Goal: Navigation & Orientation: Find specific page/section

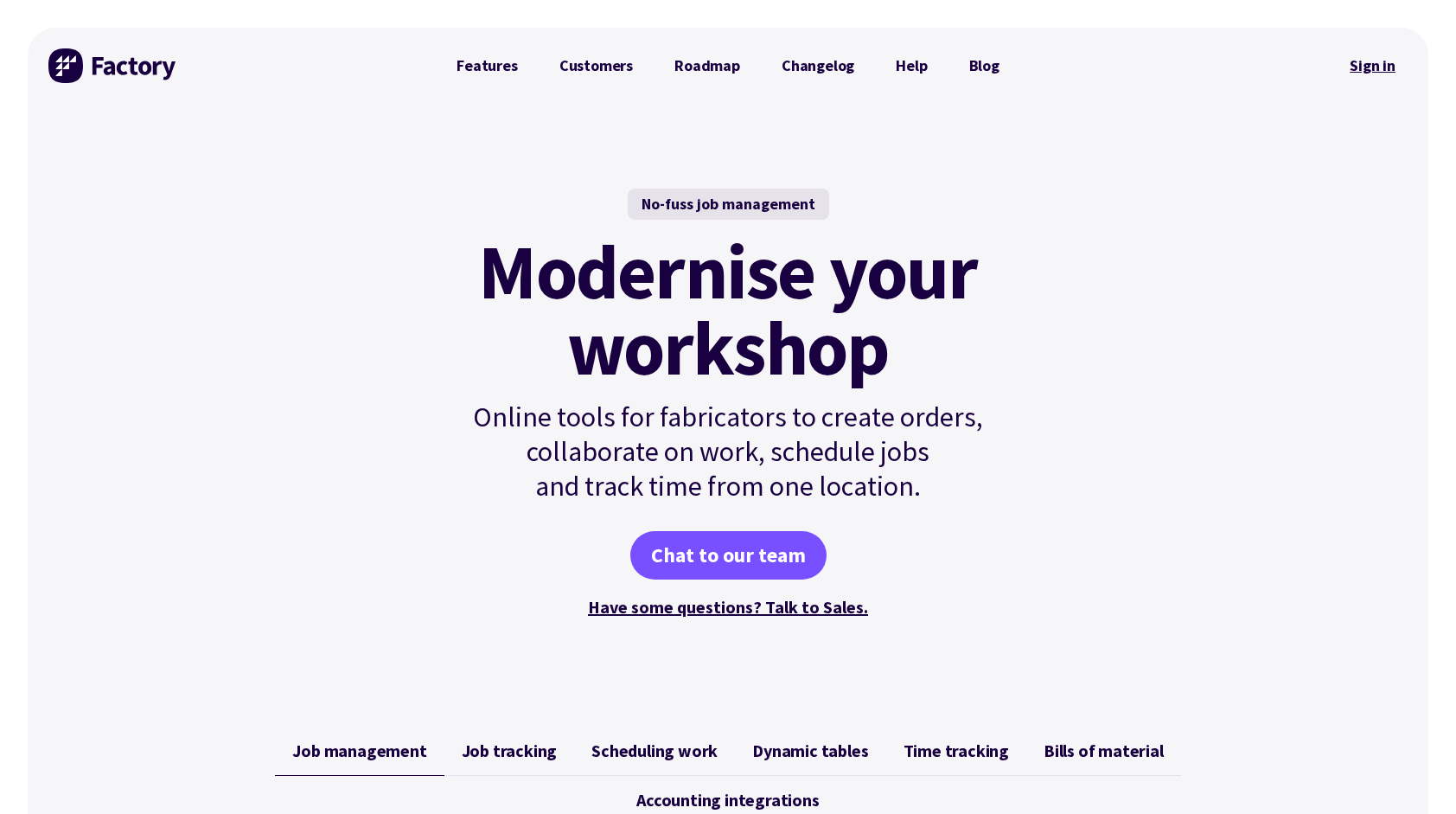
click at [1373, 71] on link "Sign in" at bounding box center [1373, 65] width 70 height 40
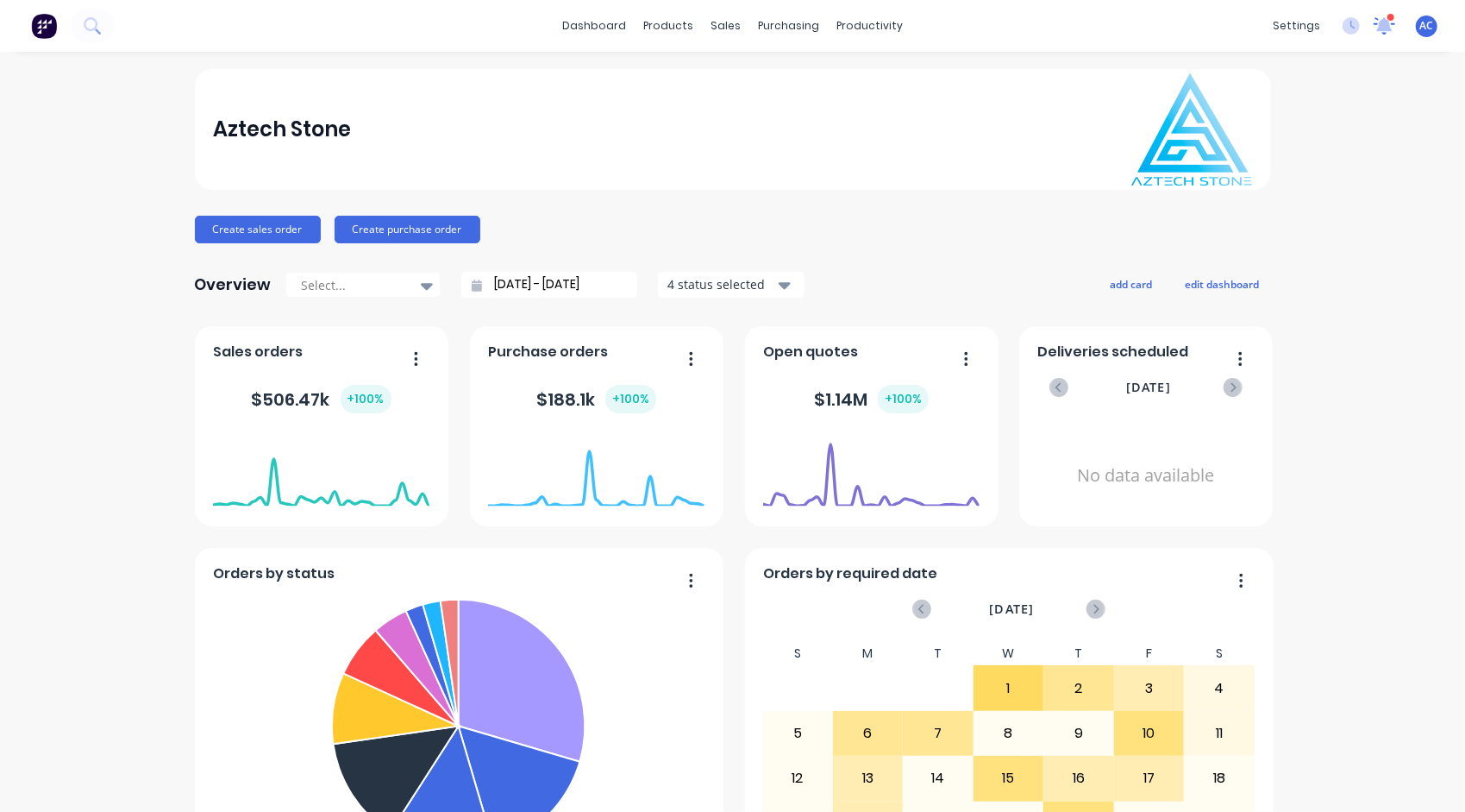
click at [1377, 25] on icon at bounding box center [1384, 24] width 16 height 15
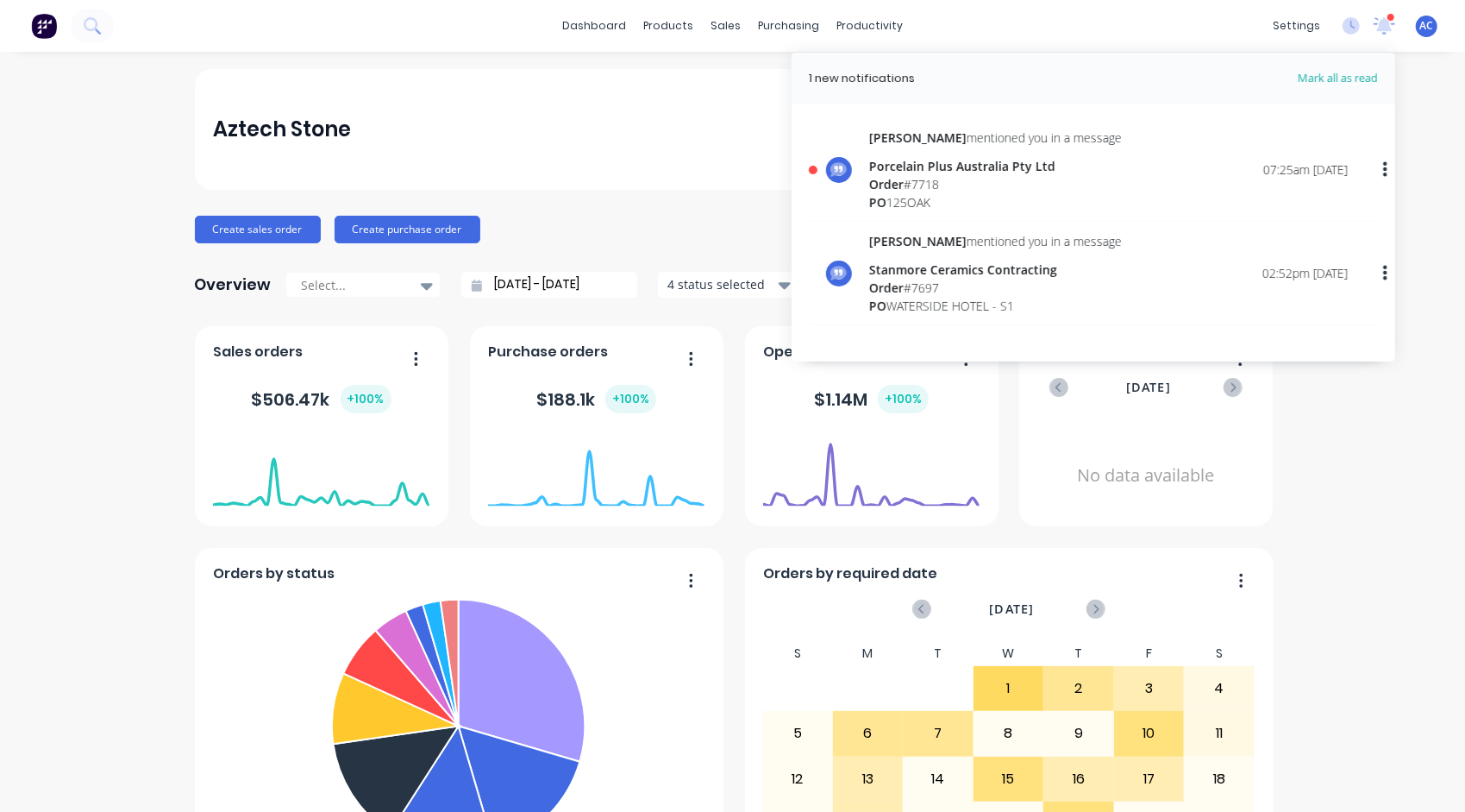
click at [1026, 172] on div "Porcelain Plus Australia Pty Ltd" at bounding box center [995, 166] width 253 height 18
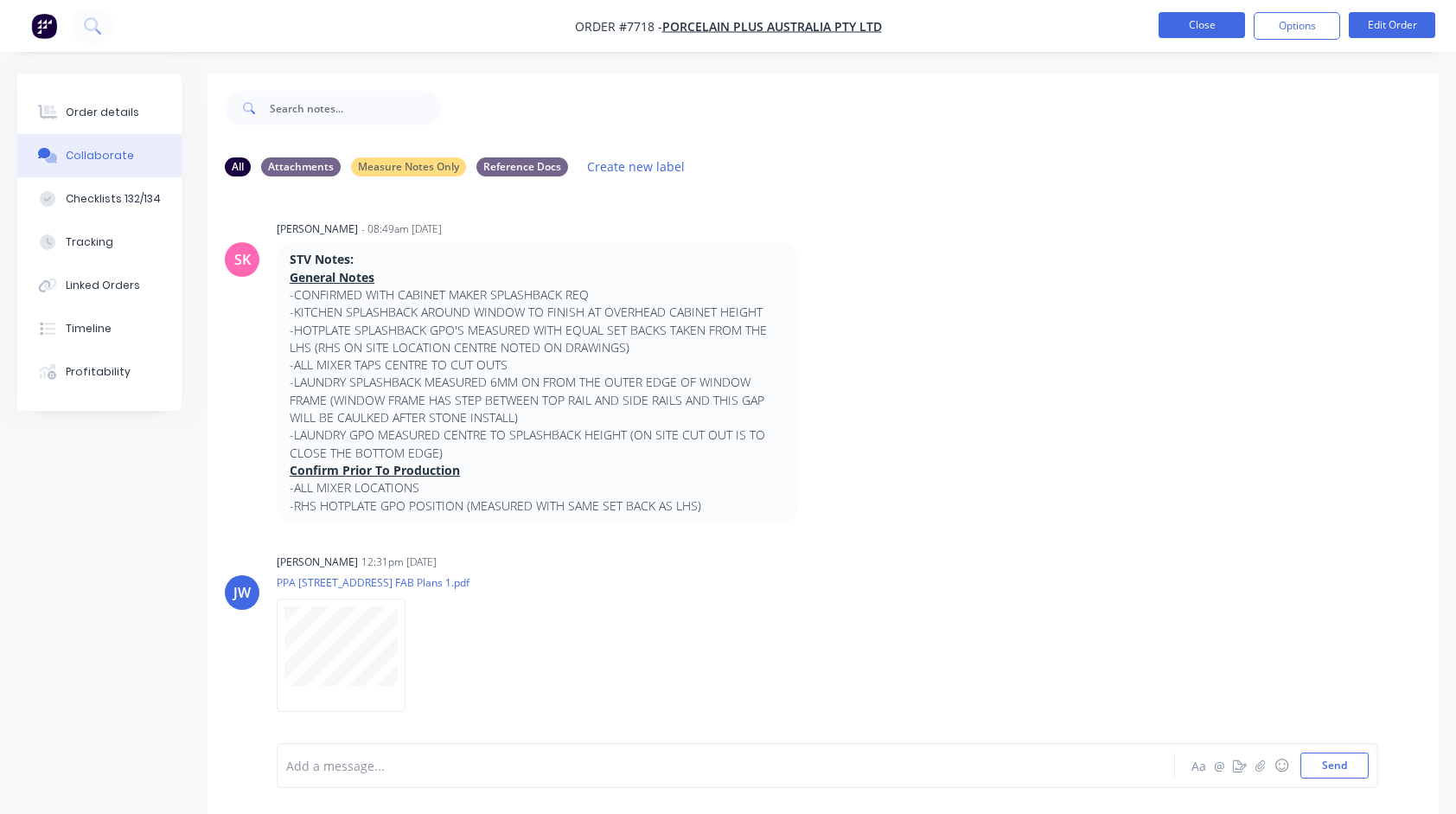
click at [1196, 22] on button "Close" at bounding box center [1202, 25] width 87 height 26
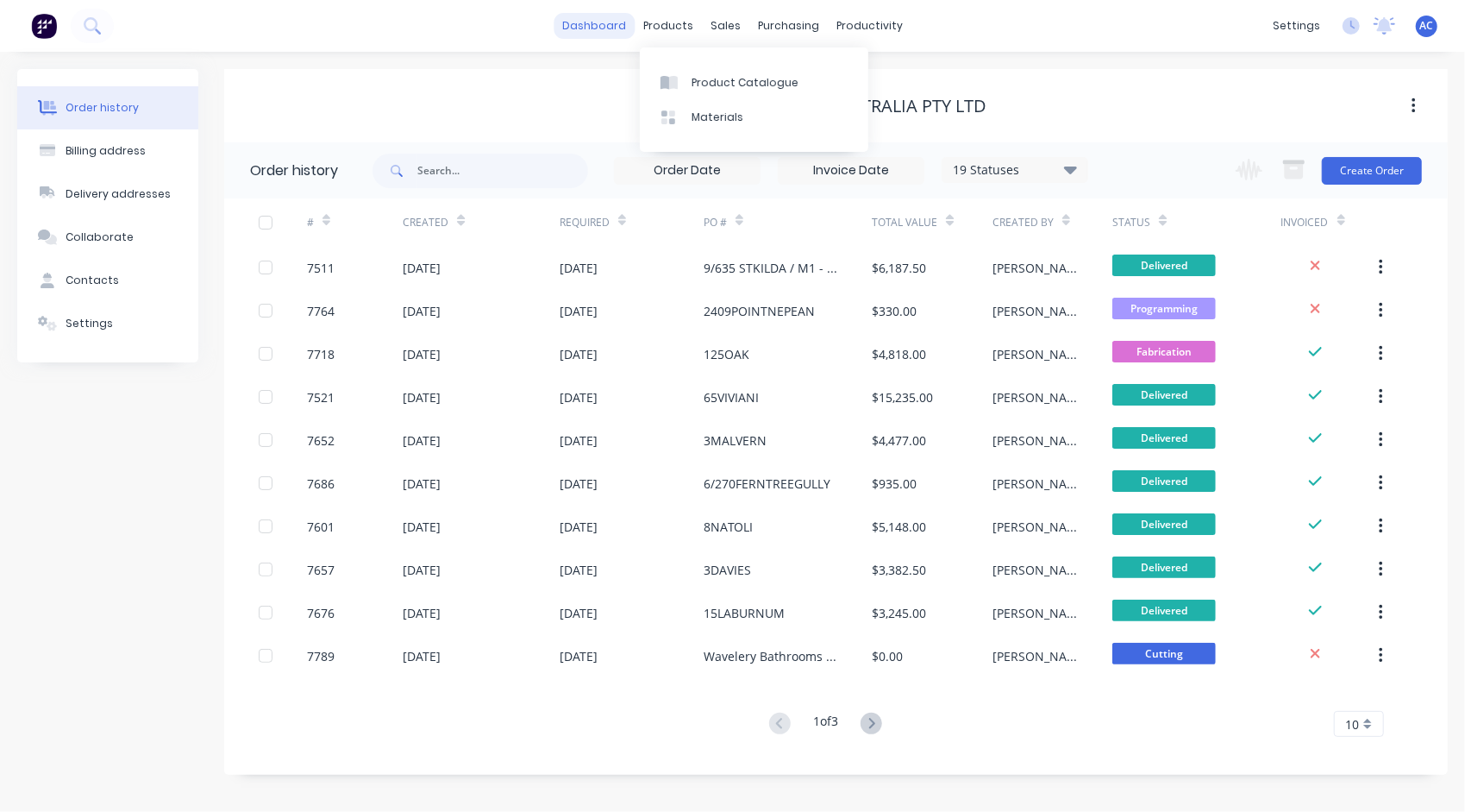
click at [619, 28] on link "dashboard" at bounding box center [594, 26] width 81 height 26
